Goal: Information Seeking & Learning: Learn about a topic

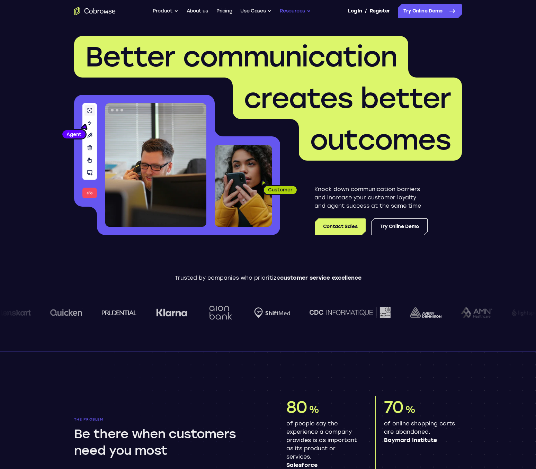
click at [297, 12] on button "Resources" at bounding box center [295, 11] width 31 height 14
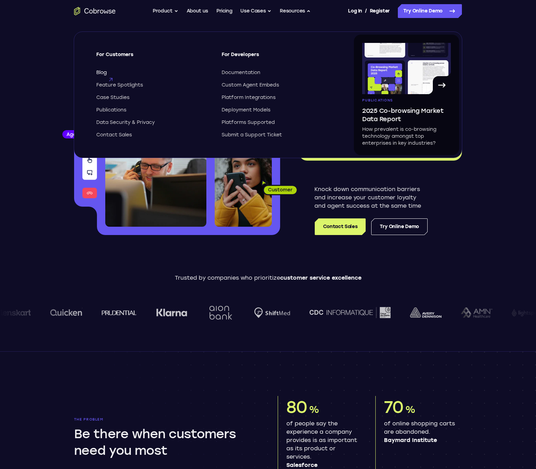
click at [98, 71] on span "Blog" at bounding box center [101, 72] width 10 height 7
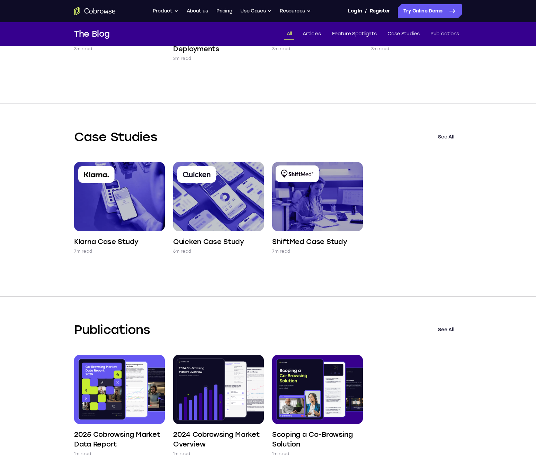
scroll to position [587, 0]
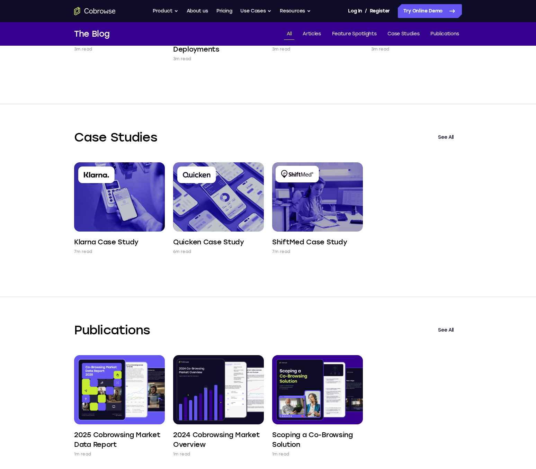
click at [32, 97] on div "Feature Spotlights See All Private by Default 3m read Self-Hosted Deployments 3…" at bounding box center [268, 3] width 536 height 203
